Goal: Task Accomplishment & Management: Complete application form

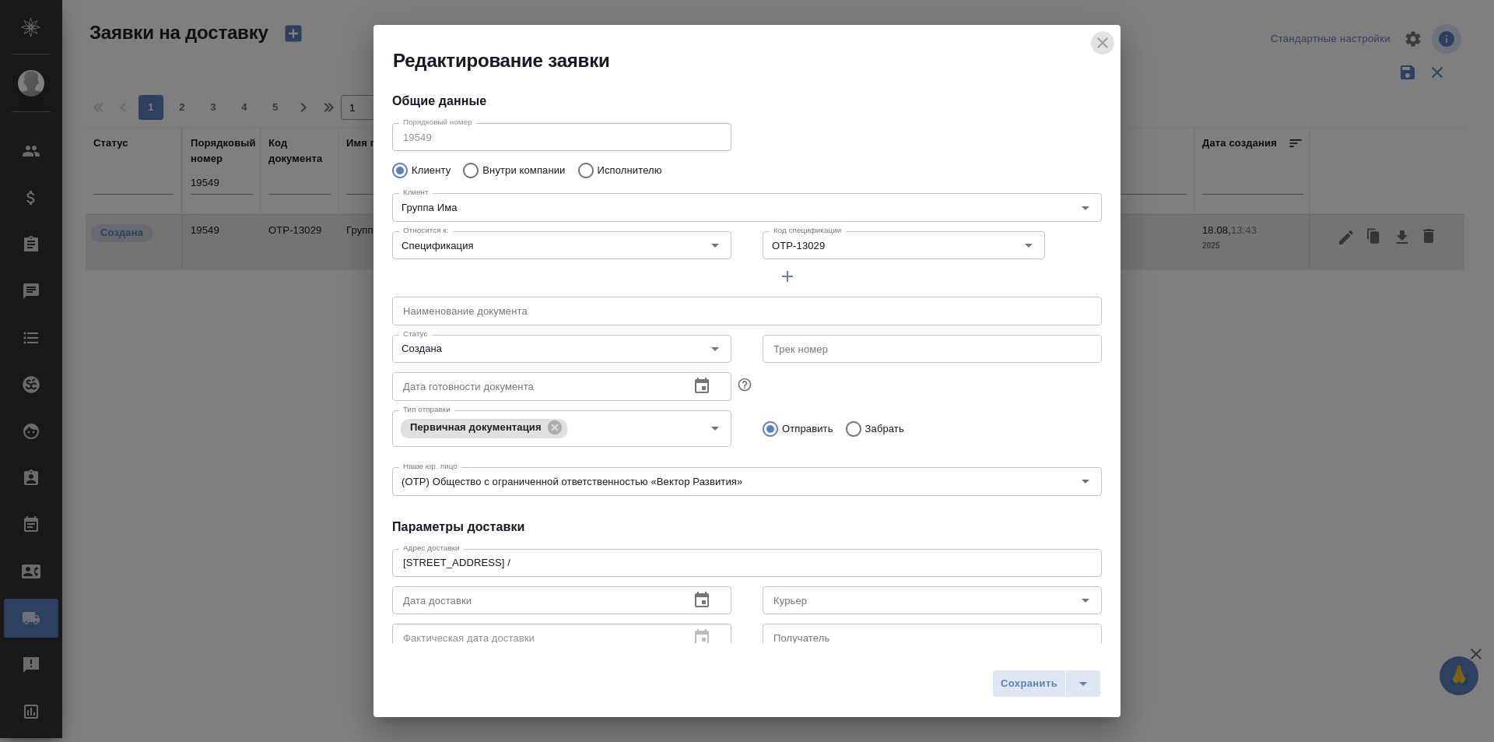
click at [1096, 43] on icon "close" at bounding box center [1102, 42] width 19 height 19
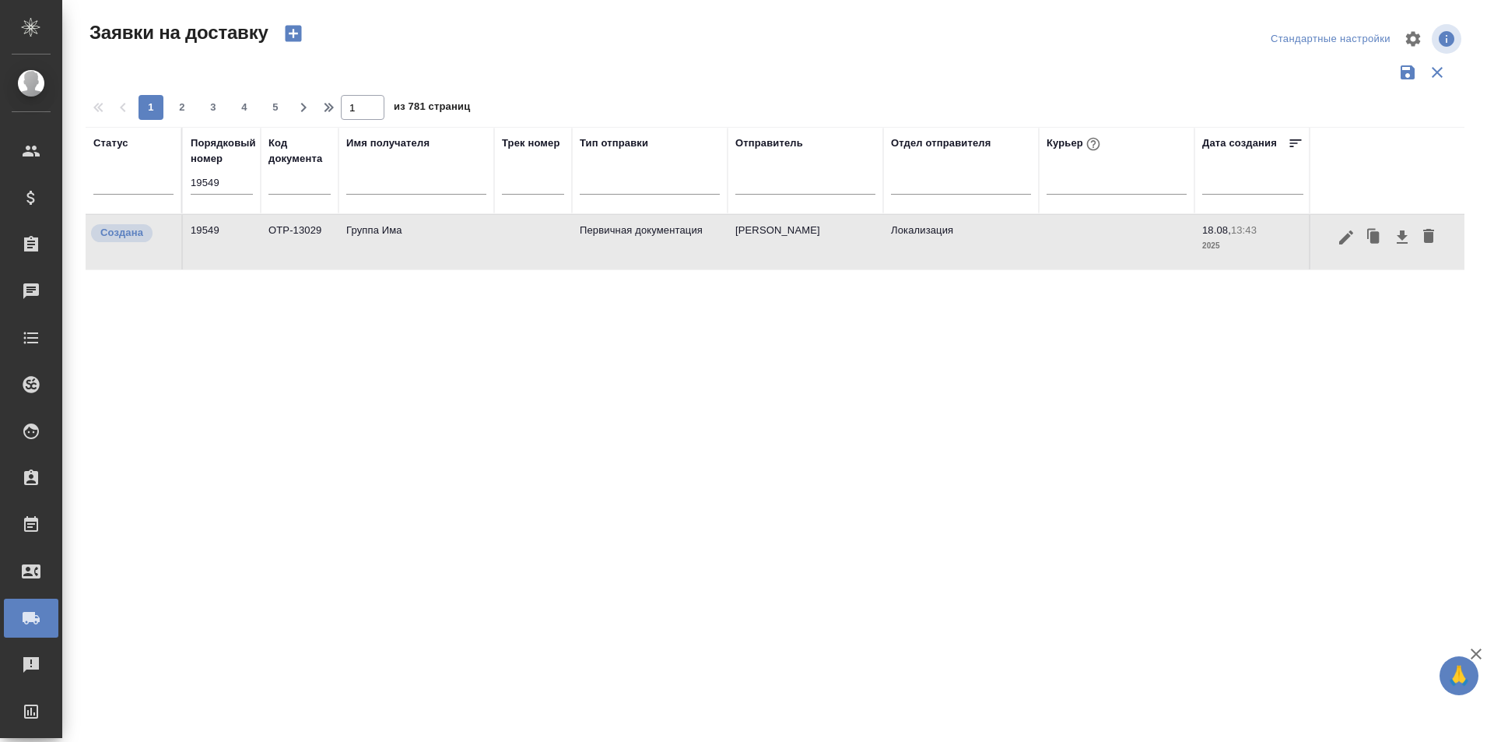
click at [258, 191] on th "Порядковый номер 19549" at bounding box center [222, 170] width 78 height 87
click at [252, 187] on input "19549" at bounding box center [222, 183] width 62 height 22
paste input "5"
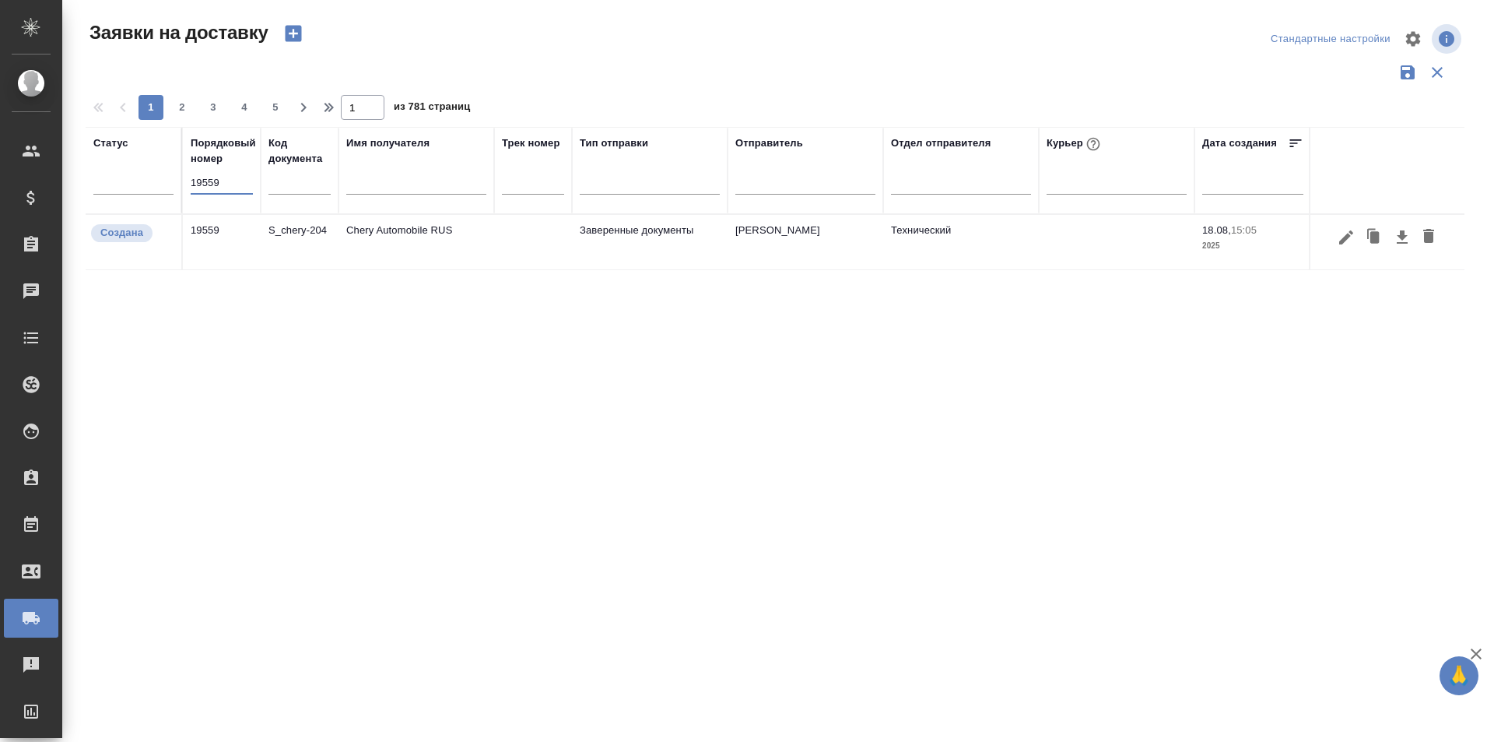
type input "19559"
click at [1347, 237] on icon "button" at bounding box center [1346, 237] width 14 height 14
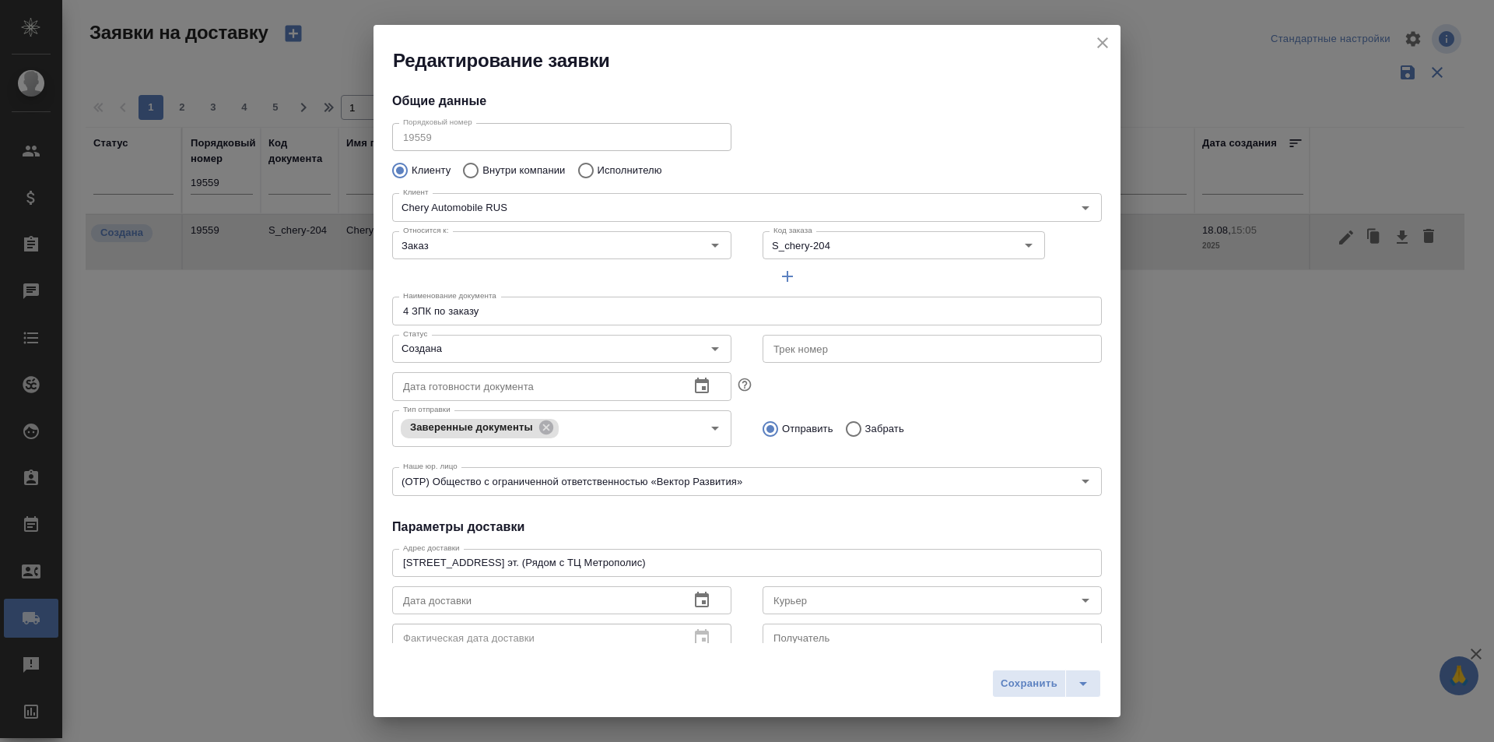
type input "Блазнина Дина"
type input "[PHONE_NUMBER]"
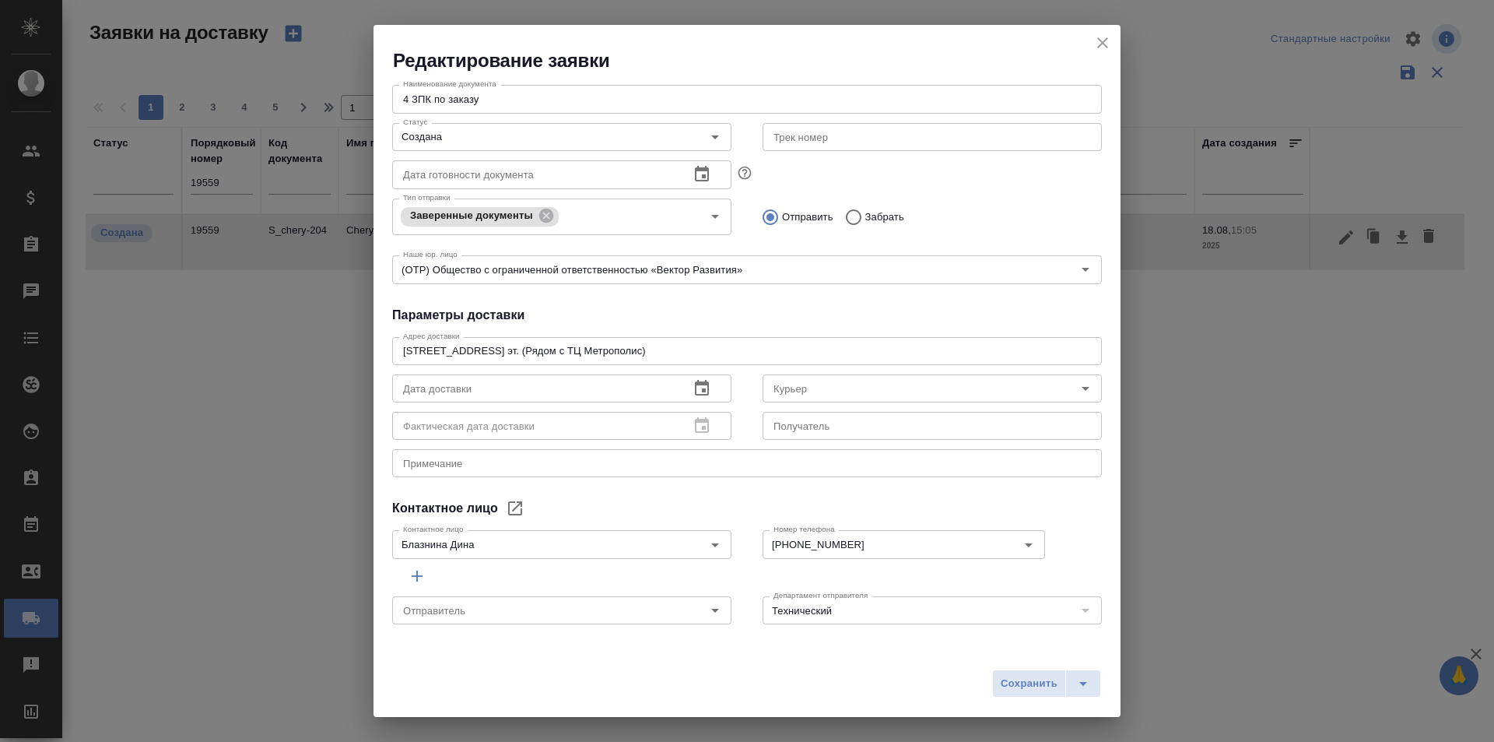
type input "[PERSON_NAME]"
